Goal: Check status: Check status

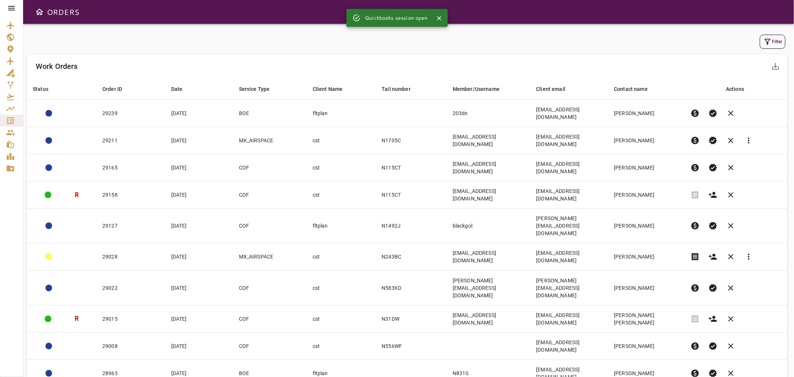
drag, startPoint x: 880, startPoint y: 0, endPoint x: 551, endPoint y: 342, distance: 474.7
click at [552, 340] on div "Filter Work Orders save_alt Status arrow_downward Order ID arrow_downward Date …" at bounding box center [408, 200] width 771 height 353
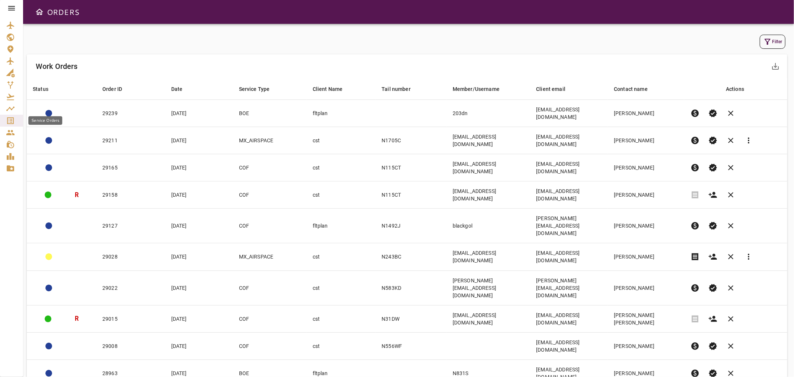
click at [7, 118] on icon "Service Orders" at bounding box center [10, 120] width 7 height 7
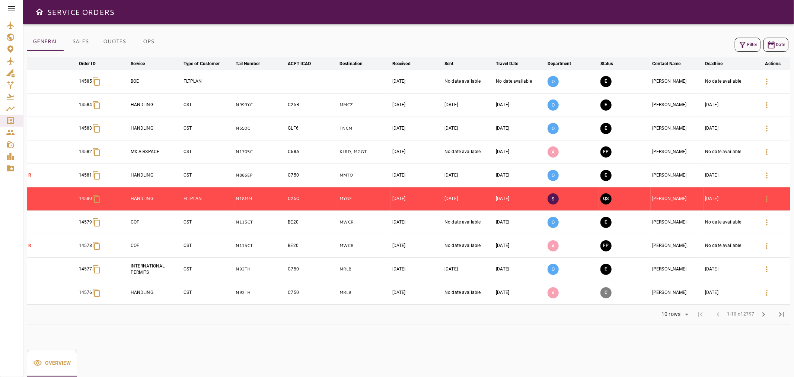
click at [746, 45] on button "Filter" at bounding box center [747, 45] width 26 height 14
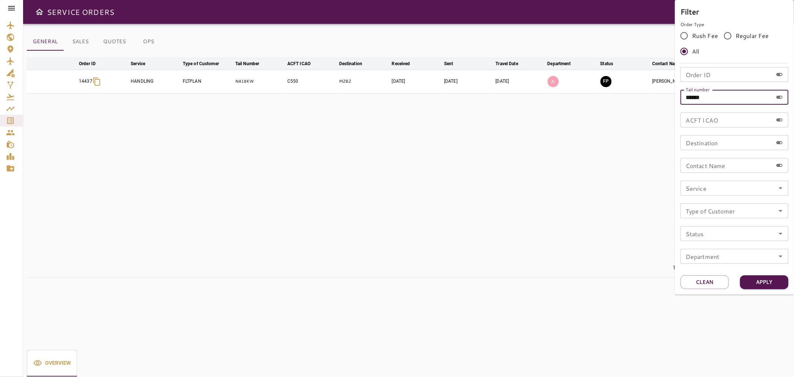
drag, startPoint x: 691, startPoint y: 99, endPoint x: 793, endPoint y: 97, distance: 102.3
click at [793, 97] on div "Filter Order Type Rush Fee Regular Fee All Order ID Order ID Tail number ******…" at bounding box center [734, 147] width 119 height 294
type input "******"
click at [771, 281] on button "Apply" at bounding box center [764, 282] width 48 height 14
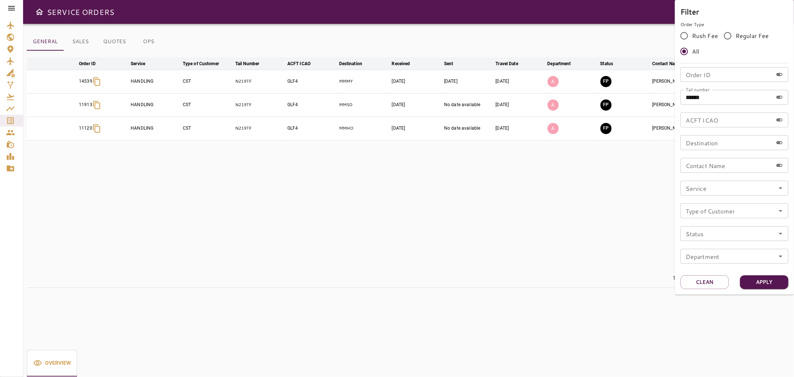
click at [463, 215] on div at bounding box center [397, 188] width 794 height 377
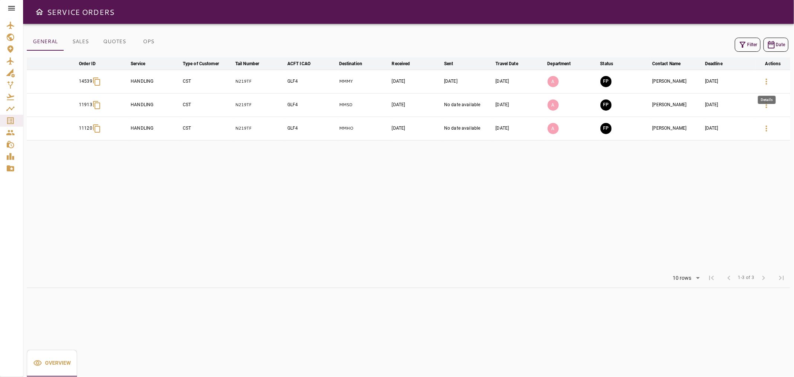
click at [767, 79] on icon "button" at bounding box center [766, 81] width 9 height 9
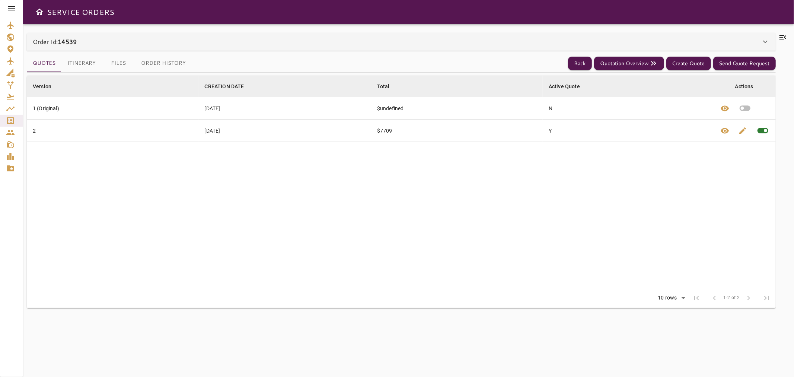
click at [82, 61] on button "Itinerary" at bounding box center [81, 63] width 40 height 18
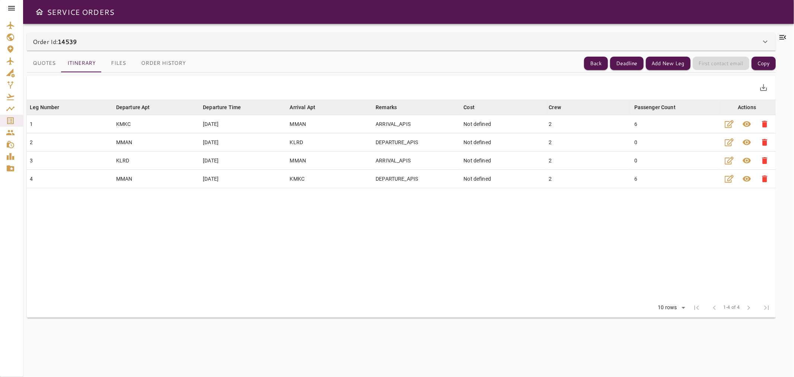
click at [120, 61] on button "Files" at bounding box center [118, 63] width 33 height 18
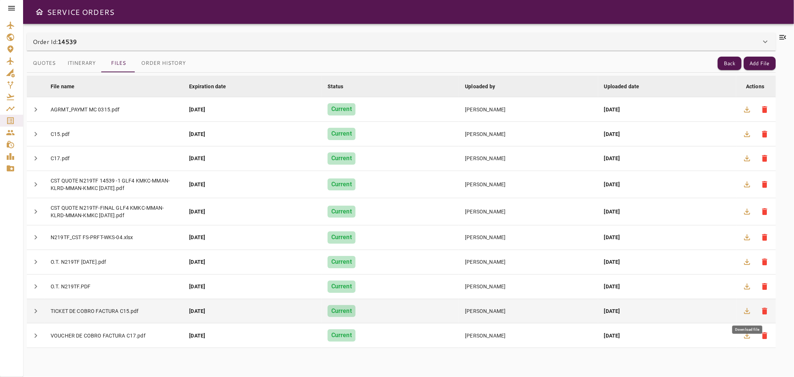
click at [750, 310] on icon "button" at bounding box center [746, 310] width 9 height 9
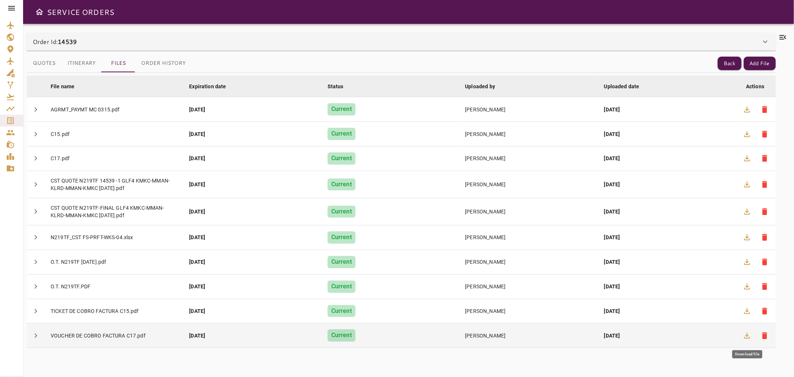
click at [747, 333] on icon "button" at bounding box center [746, 335] width 9 height 9
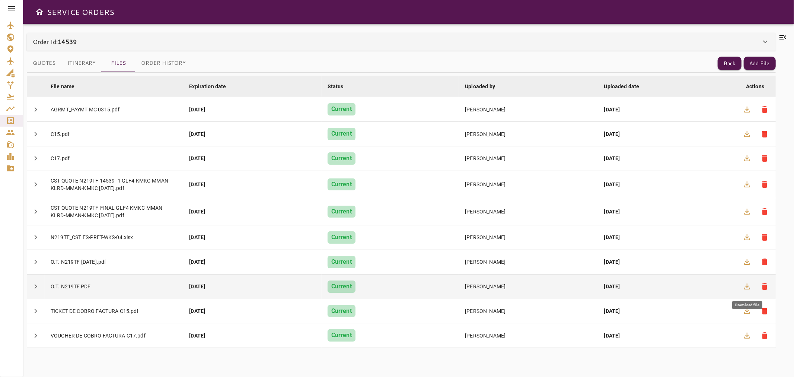
click at [748, 286] on icon "button" at bounding box center [746, 286] width 9 height 9
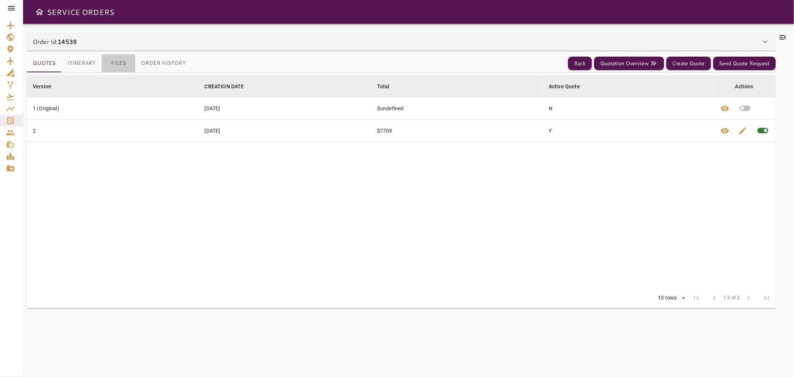
click at [118, 61] on button "Files" at bounding box center [118, 63] width 33 height 18
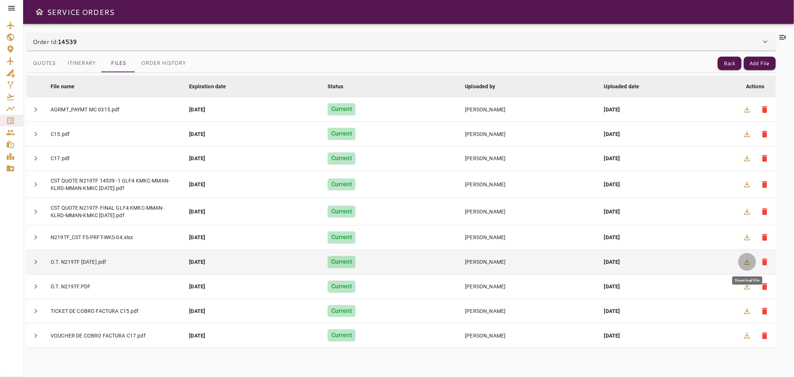
click at [749, 265] on icon "button" at bounding box center [746, 261] width 9 height 9
